Goal: Task Accomplishment & Management: Manage account settings

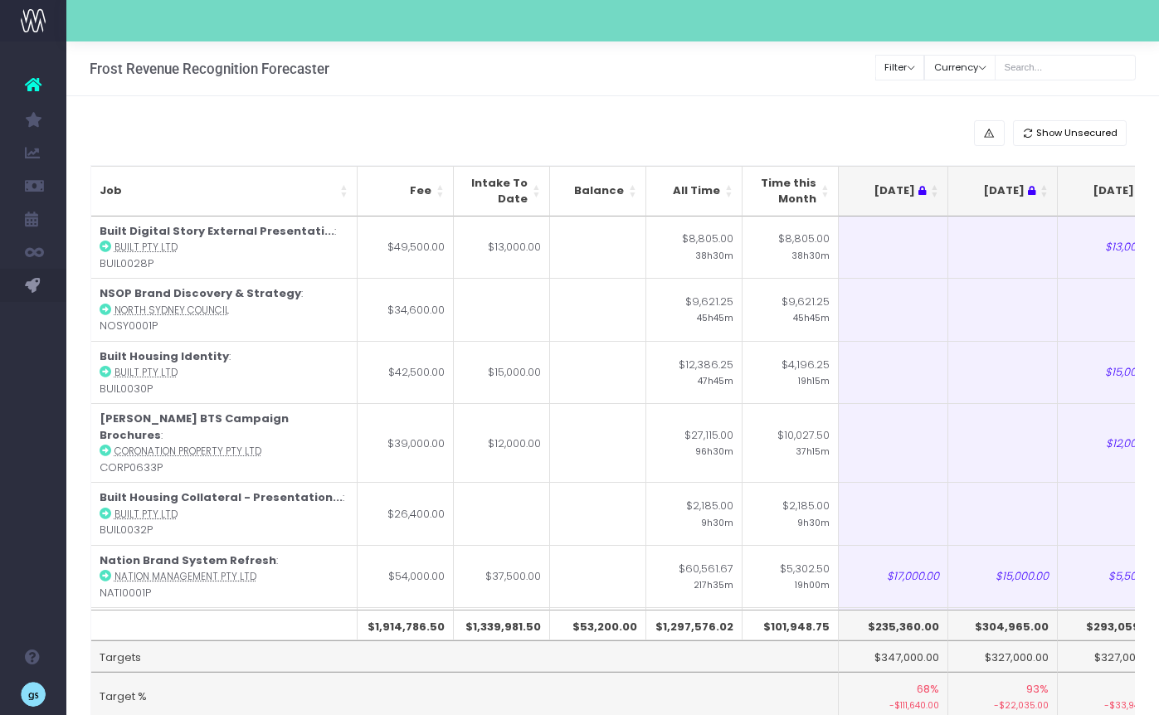
scroll to position [0, 90]
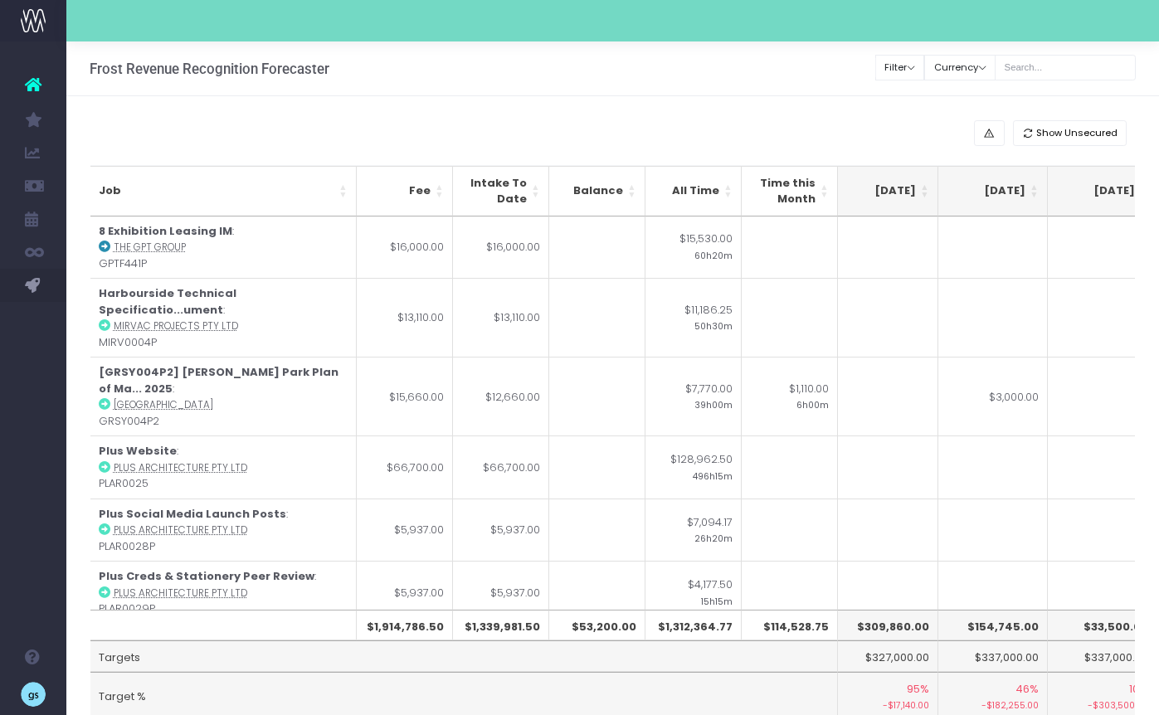
click at [926, 188] on th "[DATE]" at bounding box center [882, 191] width 109 height 51
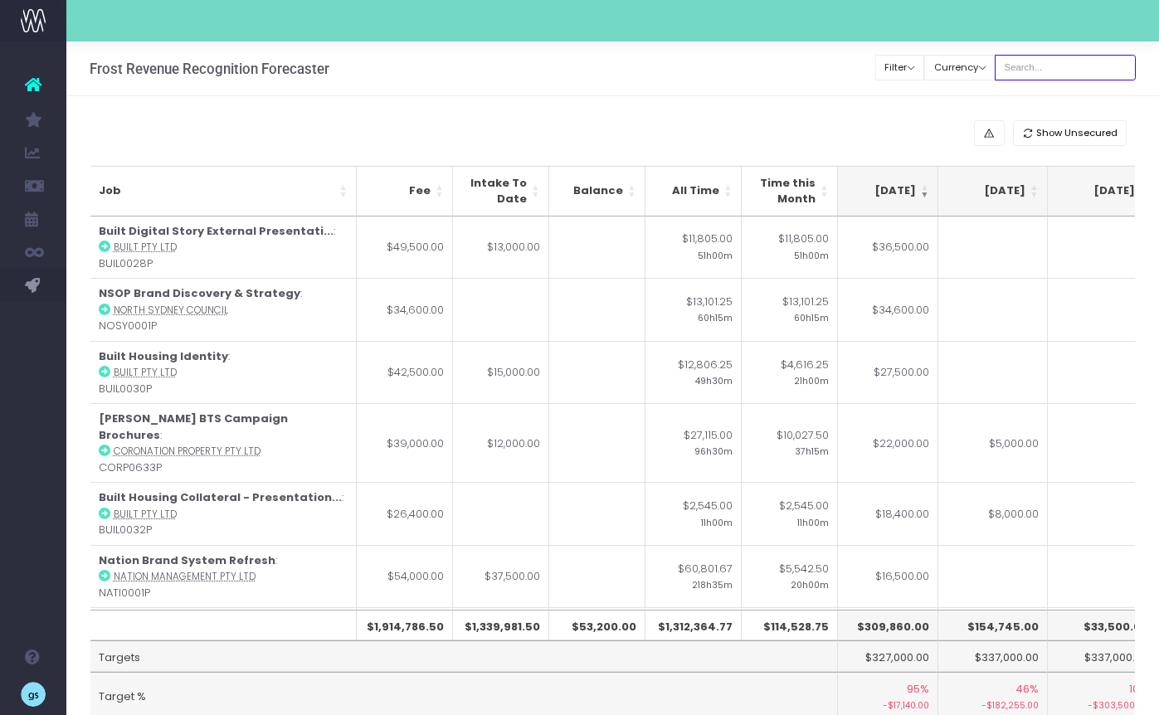
click at [1068, 68] on input "text" at bounding box center [1064, 68] width 141 height 26
type input "[US_STATE]"
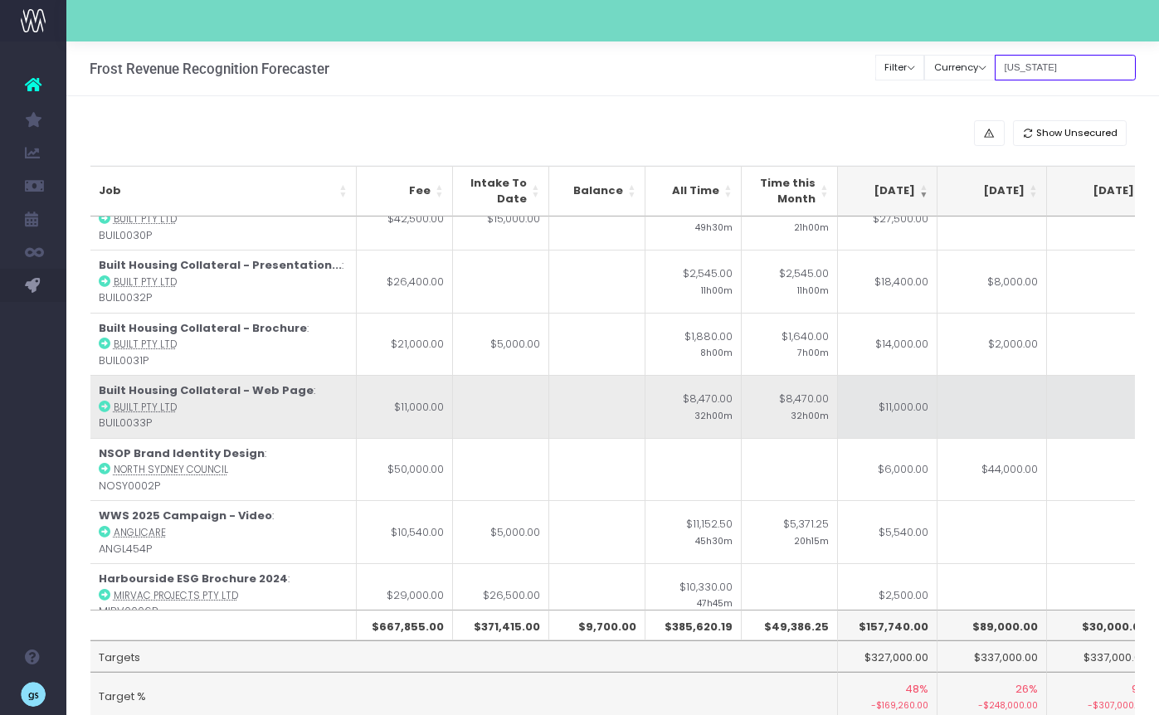
scroll to position [153, 339]
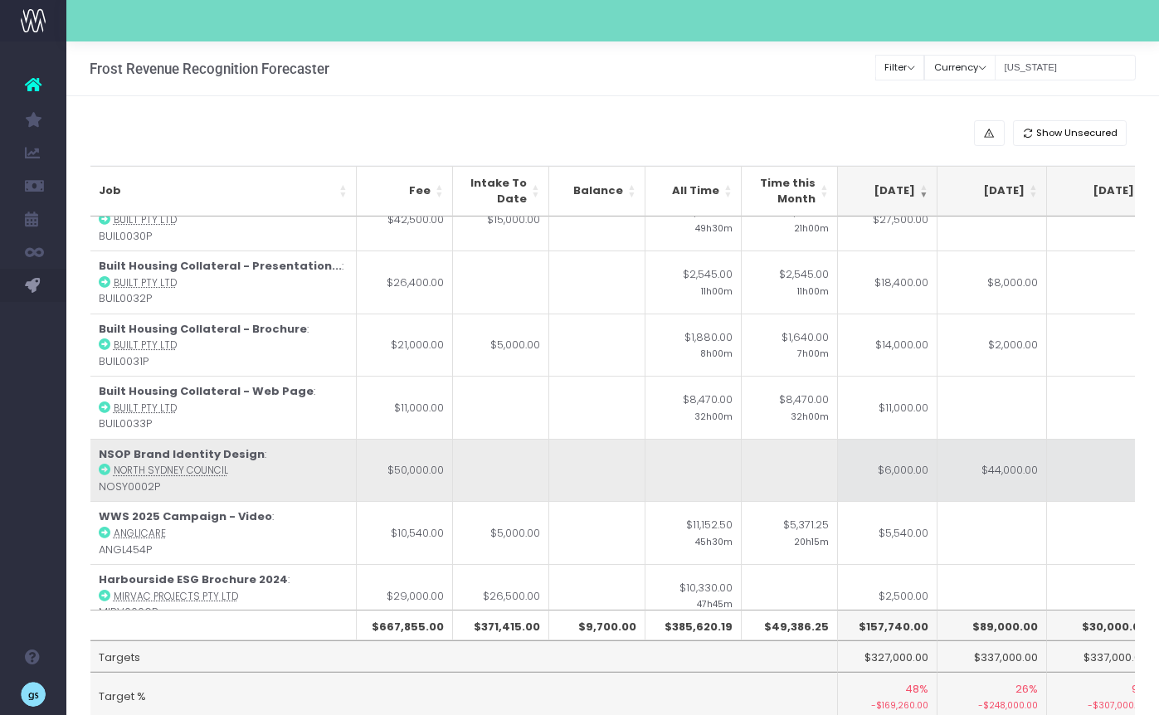
click at [887, 469] on td "$6,000.00" at bounding box center [882, 470] width 109 height 63
type input "$6,000.00"
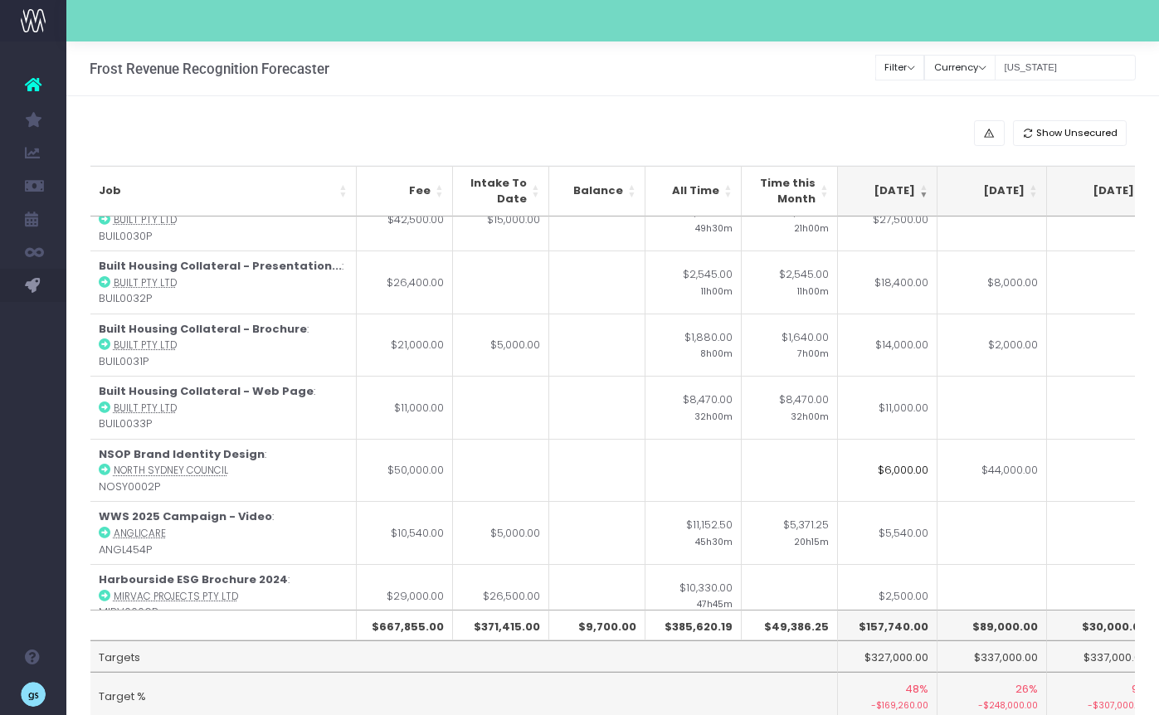
click at [726, 97] on div "Show Unsecured Job Fee Intake To Date Balance All Time Time this Month [DATE] […" at bounding box center [612, 441] width 1092 height 691
